Goal: Transaction & Acquisition: Purchase product/service

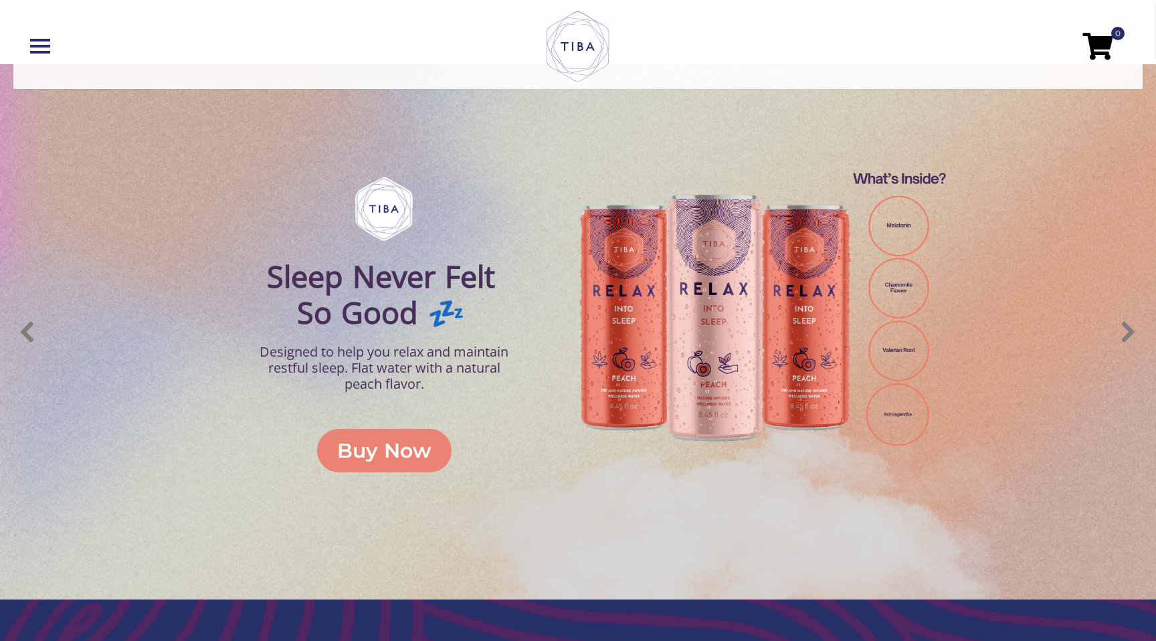
scroll to position [578, 0]
click at [400, 454] on div "Buy Now" at bounding box center [384, 450] width 94 height 30
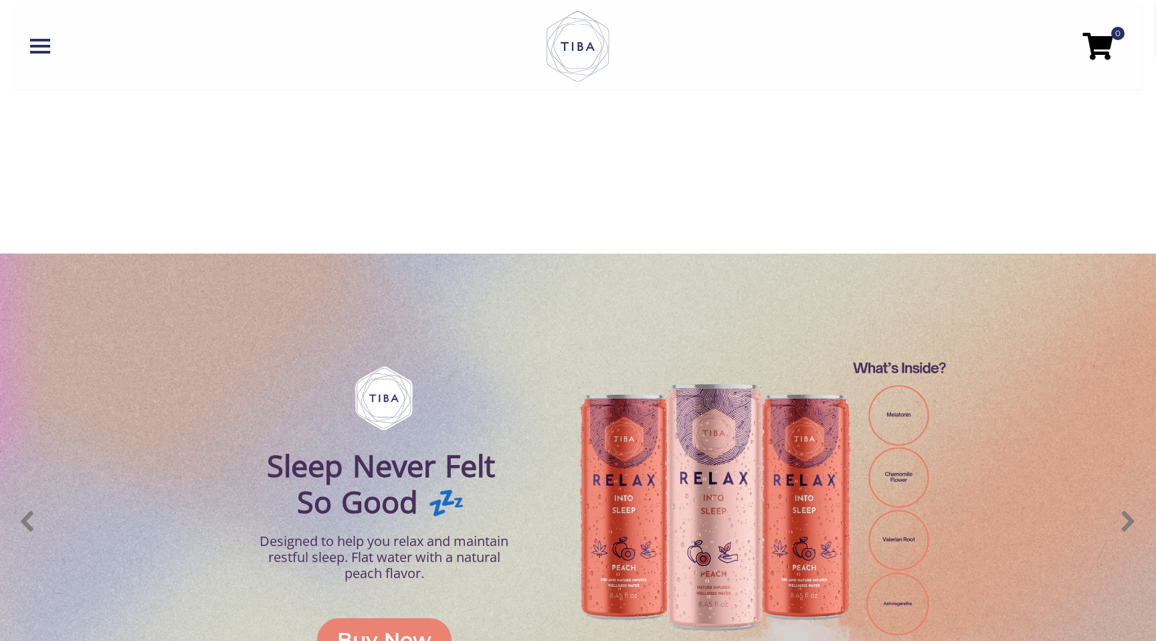
scroll to position [385, 0]
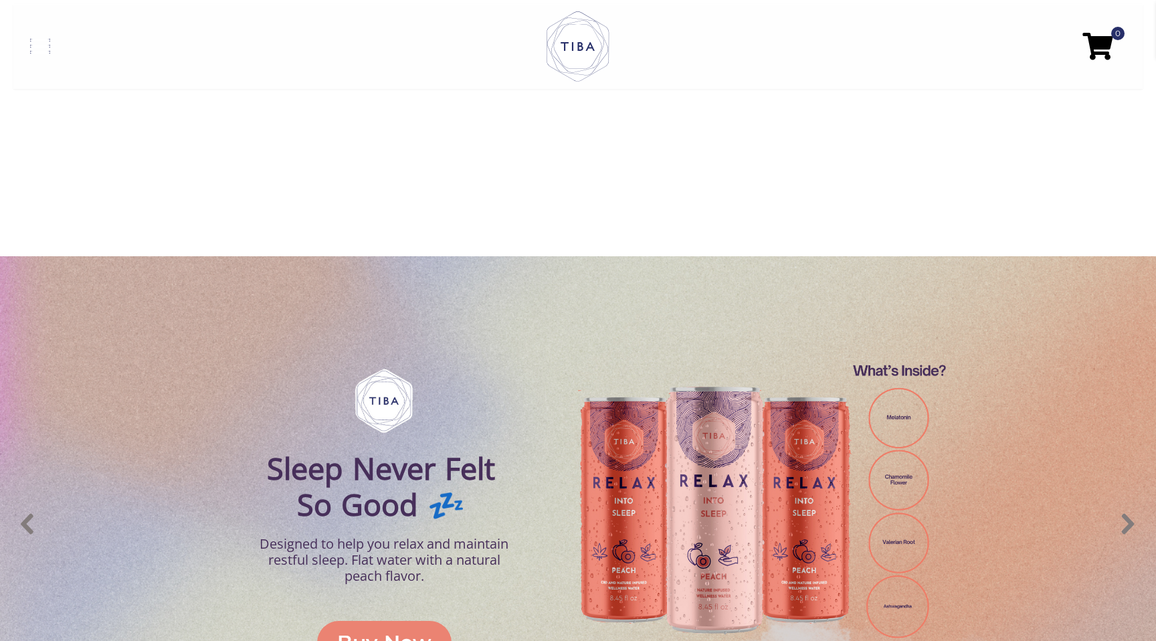
click at [49, 52] on span at bounding box center [40, 52] width 20 height 3
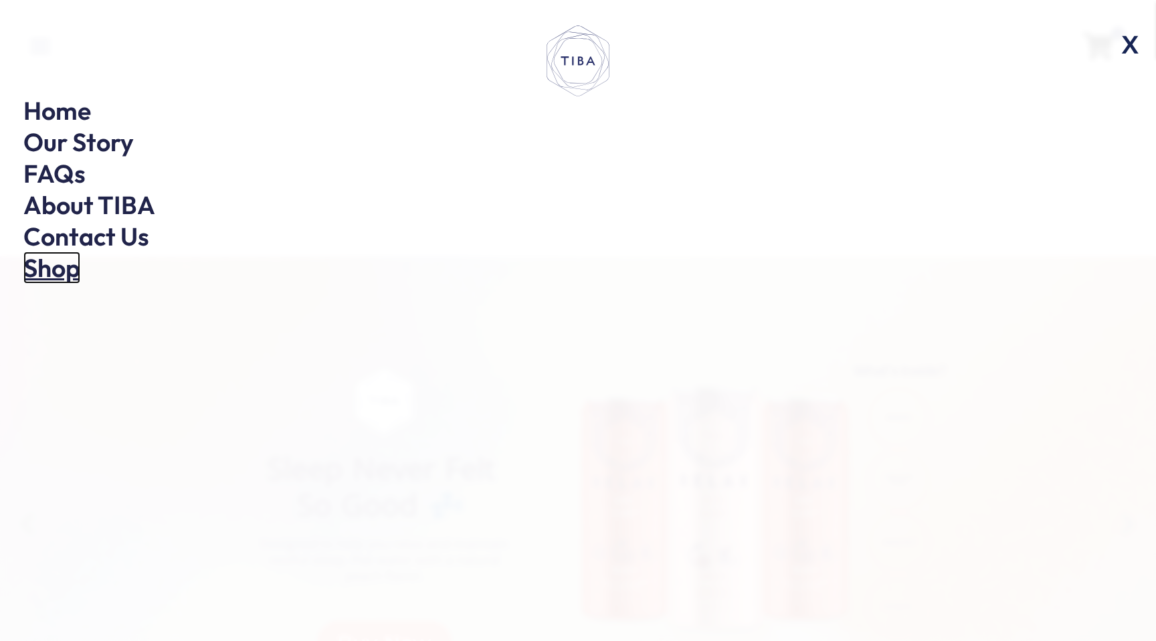
click at [78, 274] on link "Shop" at bounding box center [51, 268] width 57 height 32
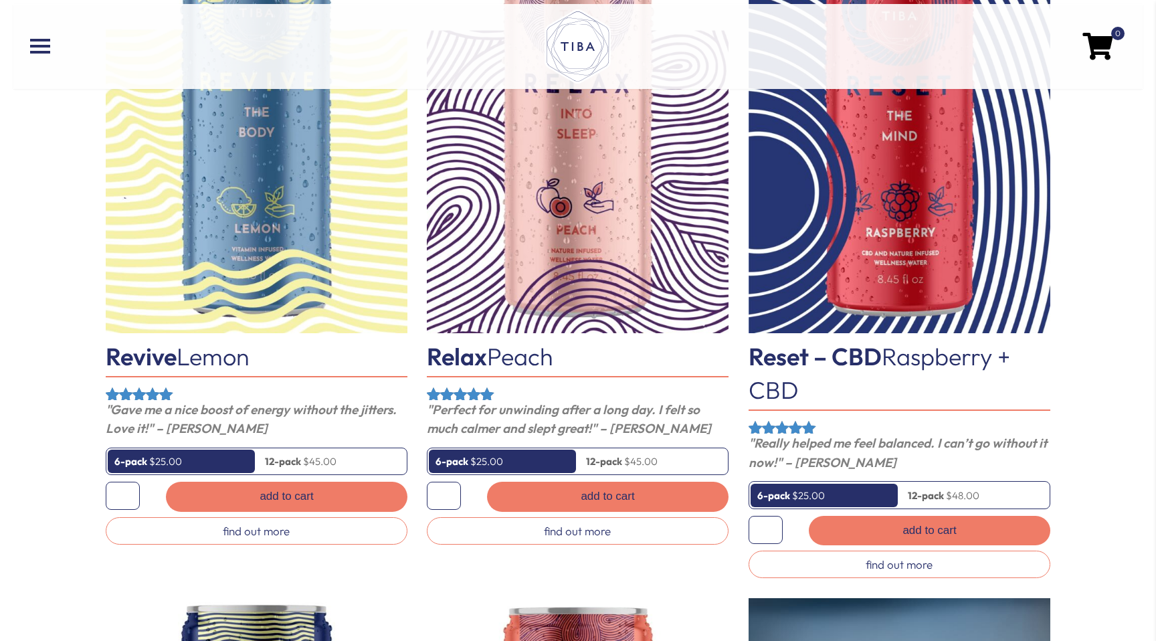
scroll to position [951, 0]
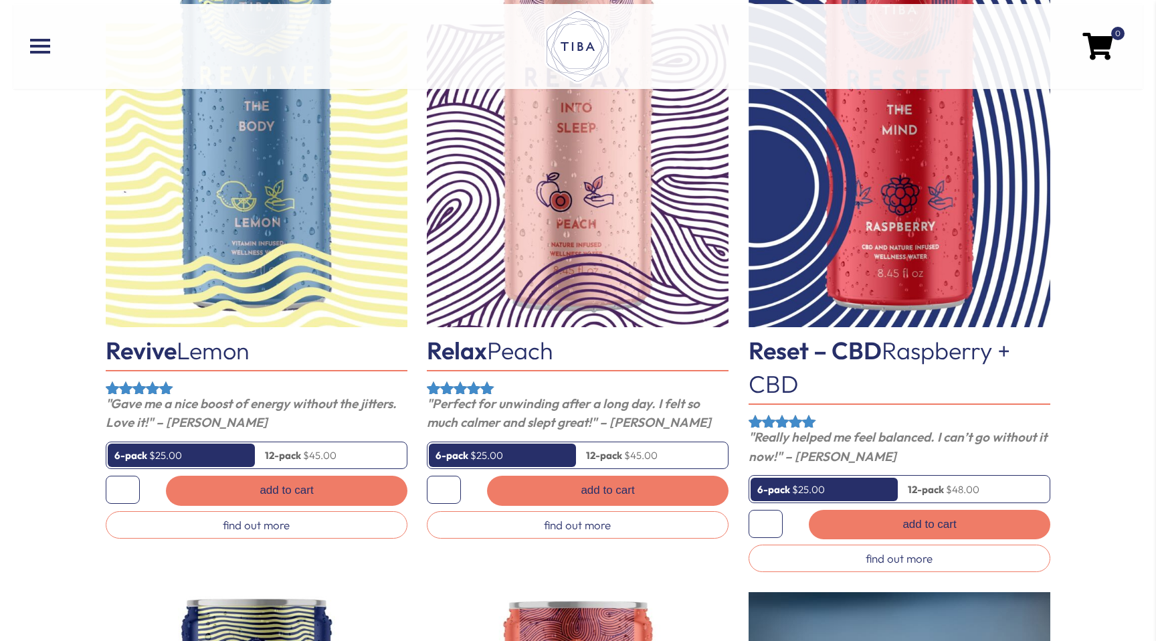
click at [795, 494] on link "6-pack" at bounding box center [824, 489] width 147 height 23
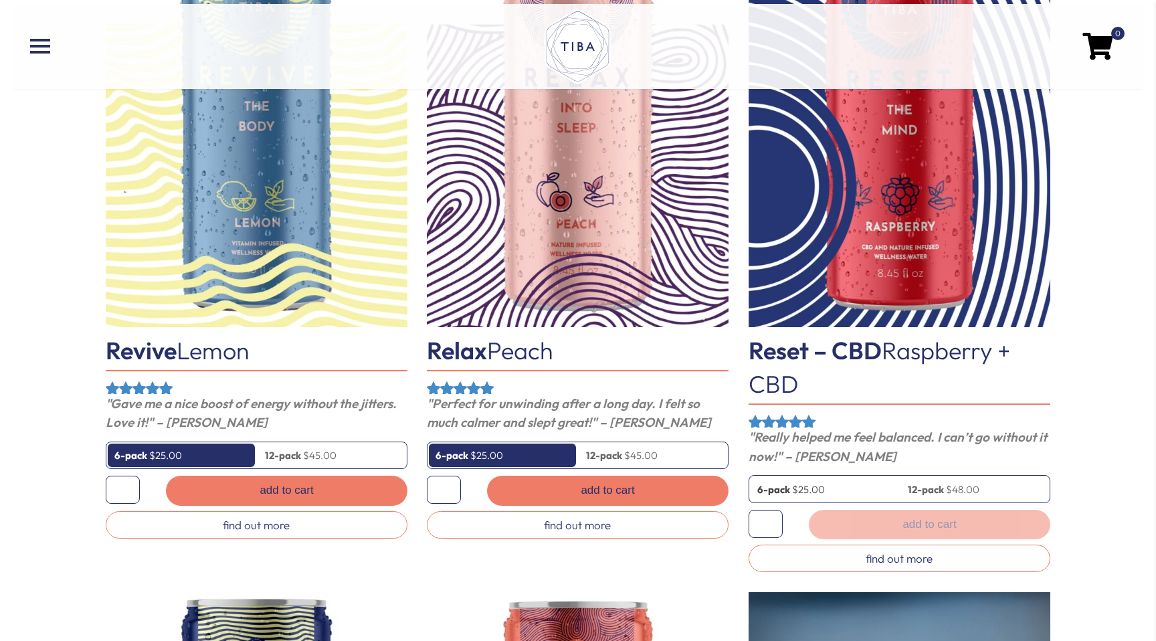
click at [794, 495] on link "6-pack" at bounding box center [824, 489] width 147 height 23
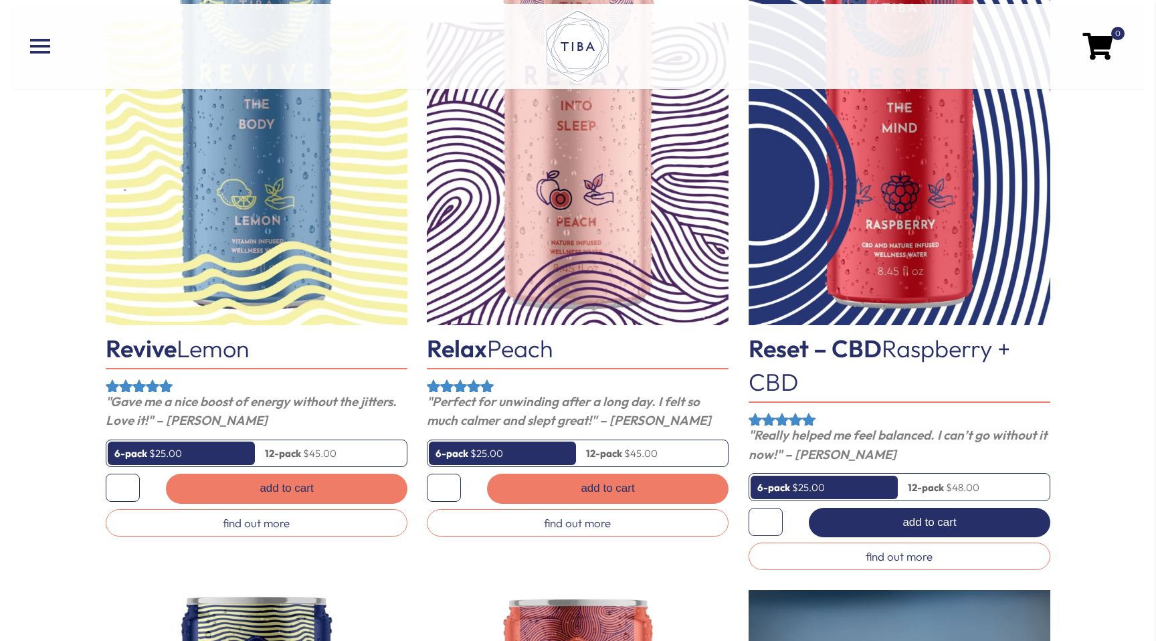
scroll to position [952, 0]
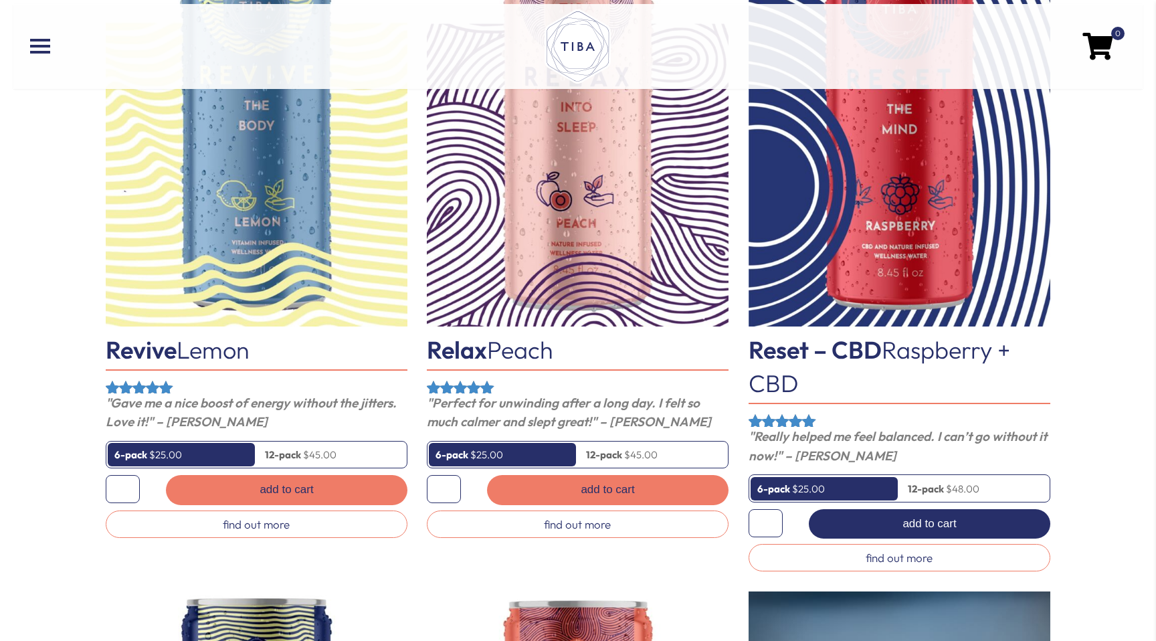
click at [866, 532] on button "Add to cart" at bounding box center [929, 523] width 241 height 29
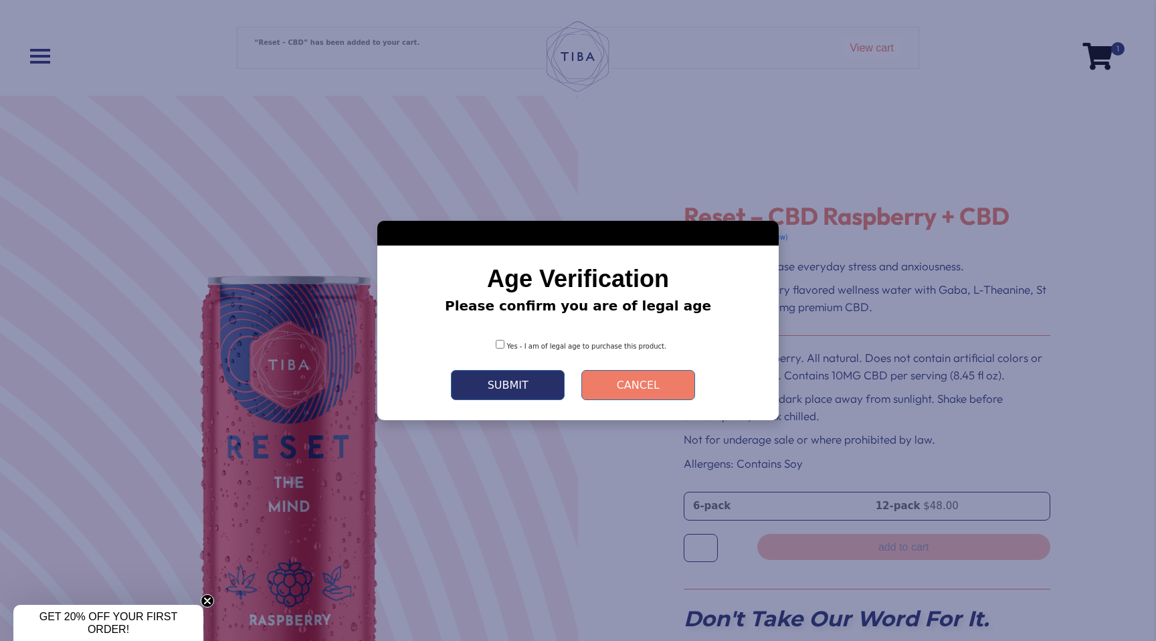
click at [539, 386] on button "Submit" at bounding box center [508, 385] width 114 height 30
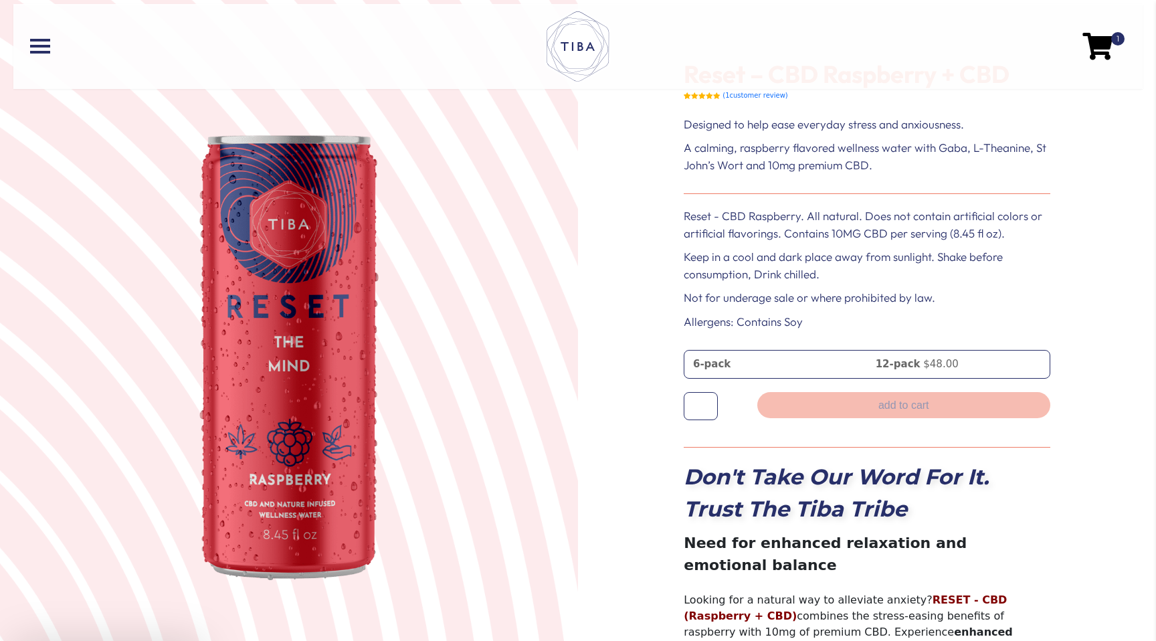
scroll to position [145, 0]
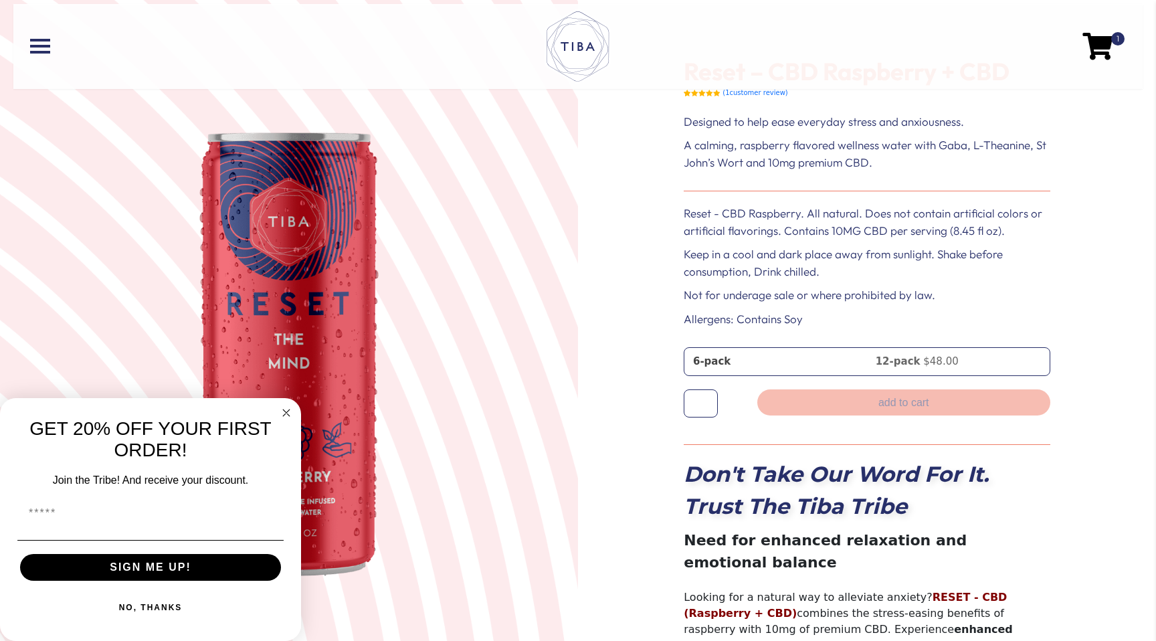
click at [713, 364] on link "6-pack" at bounding box center [776, 361] width 179 height 23
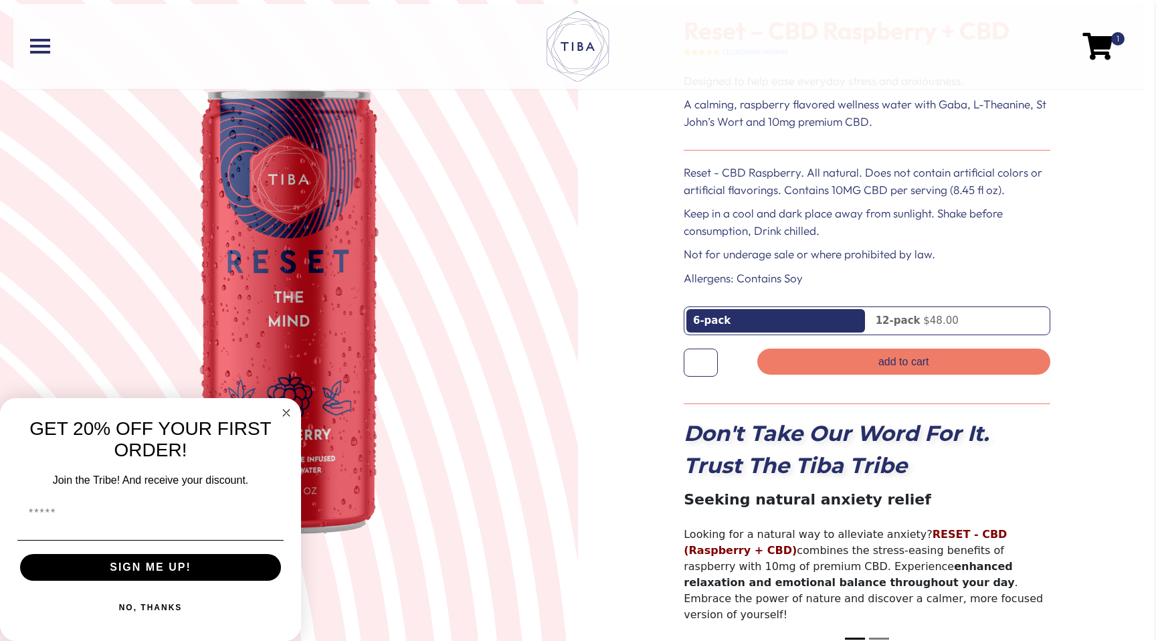
scroll to position [0, 0]
